Goal: Information Seeking & Learning: Learn about a topic

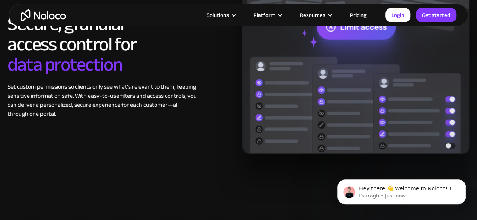
scroll to position [1215, 0]
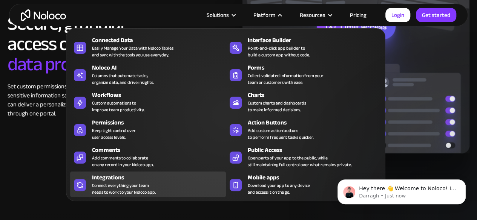
click at [173, 181] on div "Integrations" at bounding box center [160, 177] width 137 height 9
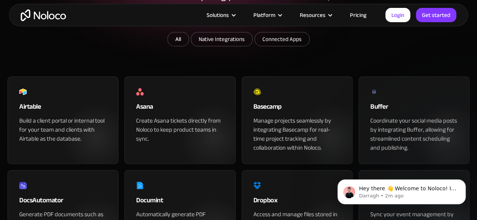
scroll to position [156, 0]
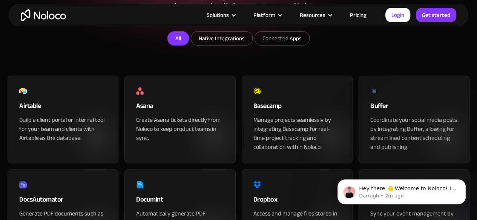
click at [180, 46] on link "All" at bounding box center [177, 38] width 21 height 14
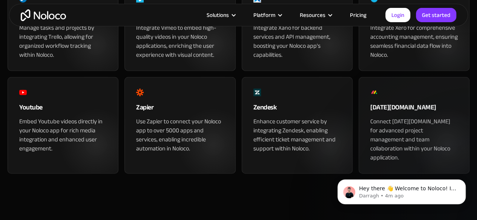
scroll to position [932, 0]
click at [174, 153] on div "Use Zapier to connect your Noloco app to over 5000 apps and services, enabling …" at bounding box center [179, 135] width 87 height 36
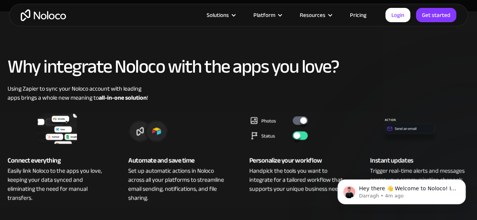
scroll to position [271, 0]
click at [357, 16] on link "Pricing" at bounding box center [357, 15] width 35 height 10
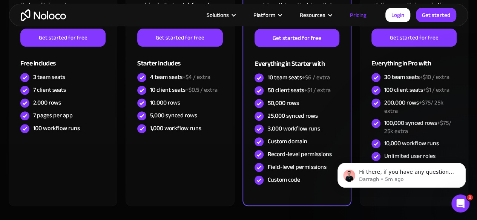
scroll to position [252, 0]
